Goal: Task Accomplishment & Management: Manage account settings

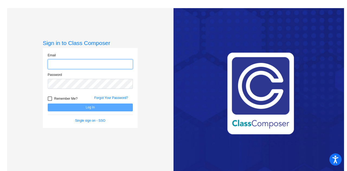
type input "[PERSON_NAME][EMAIL_ADDRESS][PERSON_NAME][DOMAIN_NAME]"
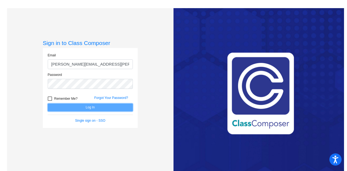
click at [109, 106] on button "Log In" at bounding box center [90, 108] width 85 height 8
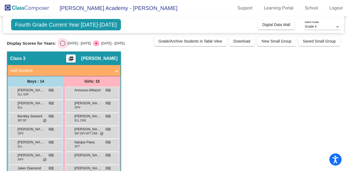
click at [62, 41] on div "Select an option" at bounding box center [62, 43] width 5 height 5
click at [62, 46] on input "[DATE] - [DATE]" at bounding box center [62, 46] width 0 height 0
radio input "true"
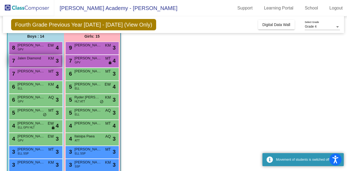
scroll to position [46, 0]
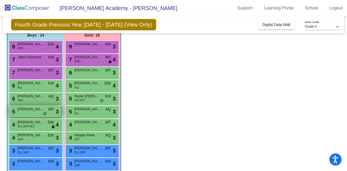
click at [38, 110] on span "[PERSON_NAME]" at bounding box center [31, 109] width 27 height 5
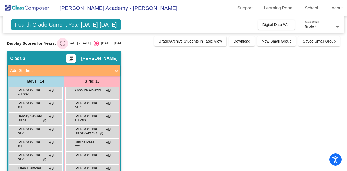
click at [63, 44] on div "Select an option" at bounding box center [62, 43] width 5 height 5
click at [63, 46] on input "[DATE] - [DATE]" at bounding box center [62, 46] width 0 height 0
radio input "true"
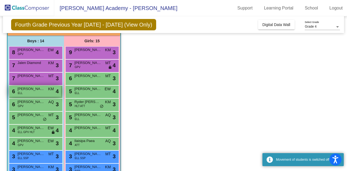
scroll to position [42, 0]
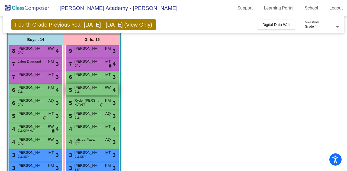
click at [100, 89] on span "[PERSON_NAME] [PERSON_NAME]" at bounding box center [88, 87] width 27 height 5
